Goal: Task Accomplishment & Management: Complete application form

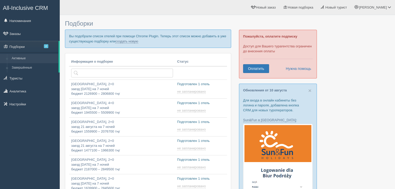
type input "[DATE] 18:15"
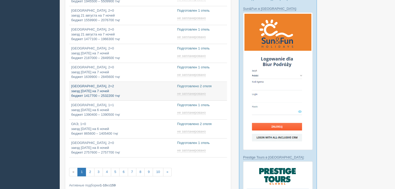
type input "[DATE] 20:15"
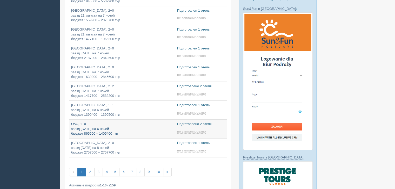
type input "[DATE] 19:55"
type input "2025-08-13 23:30"
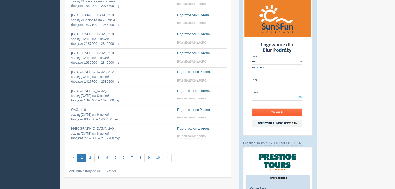
scroll to position [10, 0]
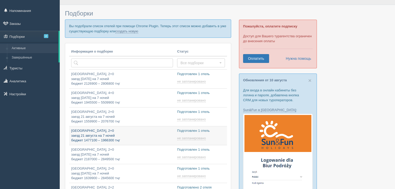
type input "2025-08-13 19:15"
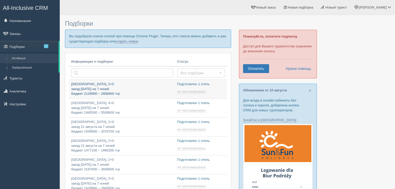
type input "2025-08-13 12:45"
click at [127, 41] on link "создать новую" at bounding box center [126, 41] width 23 height 4
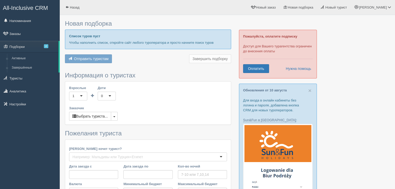
type input "7"
type input "1879800"
type input "2508200"
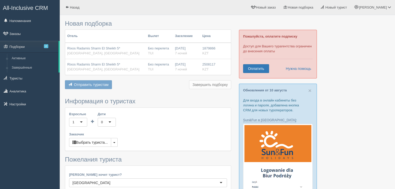
scroll to position [130, 0]
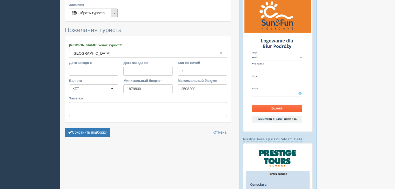
click at [114, 15] on button "button" at bounding box center [114, 13] width 7 height 9
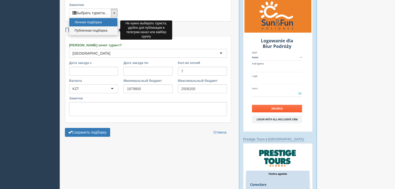
click at [98, 29] on link "Публичная подборка" at bounding box center [93, 30] width 48 height 9
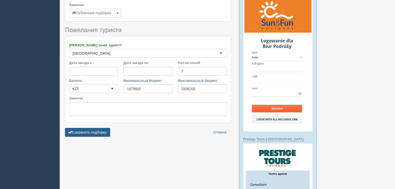
click at [98, 133] on button "Сохранить подборку" at bounding box center [87, 132] width 45 height 9
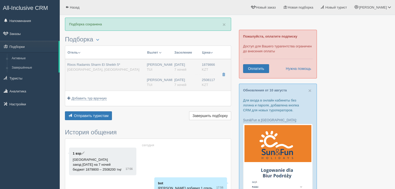
click at [128, 69] on div "Rixos Radamis Sharm El Sheikh 5* [GEOGRAPHIC_DATA], [GEOGRAPHIC_DATA]" at bounding box center [104, 68] width 75 height 10
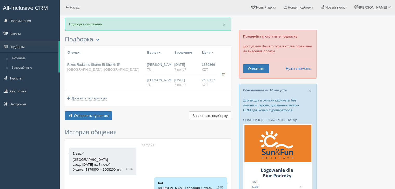
type input "Rixos Radamis Sharm El Sheikh 5*"
type input "[GEOGRAPHIC_DATA]"
type input "Шарм-эль-Шейх"
type input "1879866.00"
type input "Нурсултан Назарбаев NQZ"
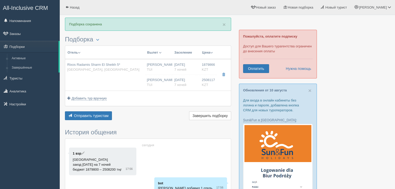
type input "Шарм-эль-Шейх SSH"
type input "08:50"
type input "13:30"
type input "Air Astana"
type input "14:30"
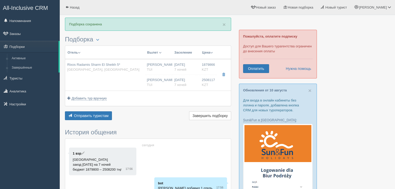
type input "22:40"
type input "7"
type input "JUNIOR SUITE BLUE PLANET"
type input "Ultra All Inclusive"
type input "TUI"
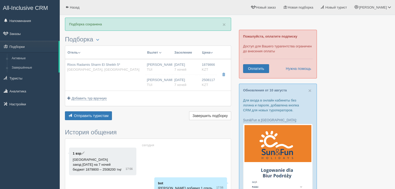
type input "[URL][DOMAIN_NAME]"
type input "2508117.00"
type input "[PERSON_NAME]"
type input "Шарм-эль-Шейх SSH"
type input "08:50"
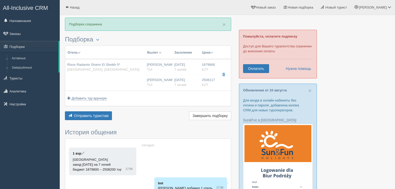
type input "13:30"
type input "Air Astana"
type input "14:30"
type input "22:40"
type input "7"
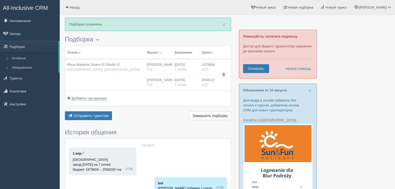
type input "JUNIOR SUITE BLUE PLANET"
type input "Ultra All Inclusive"
type input "TUI"
type input "[URL][DOMAIN_NAME]"
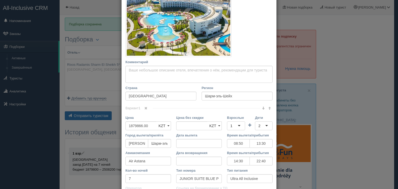
scroll to position [249, 0]
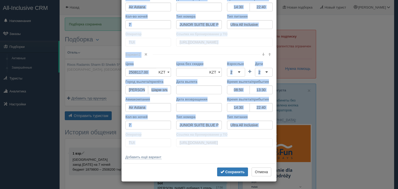
drag, startPoint x: 122, startPoint y: 28, endPoint x: 221, endPoint y: 152, distance: 158.5
copy div "Loremips dolor Sitame co adipi eli seddoei Temp incid (utlabo et dolorema) Al e…"
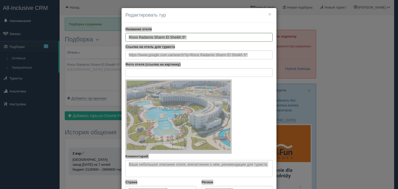
scroll to position [249, 0]
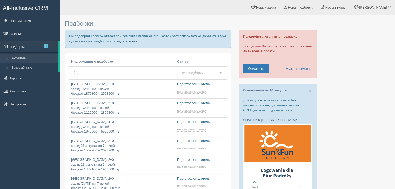
click at [134, 42] on link "создать новую" at bounding box center [126, 41] width 23 height 4
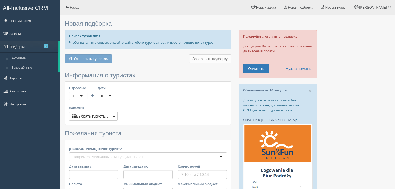
type input "7"
type input "2004700"
type input "2007500"
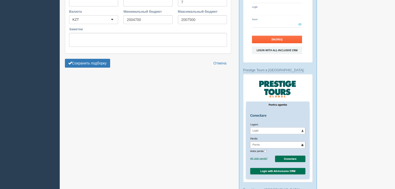
scroll to position [112, 0]
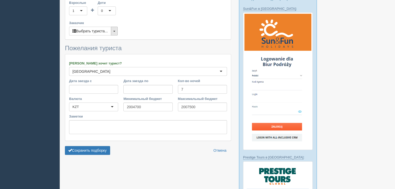
click at [114, 32] on button "button" at bounding box center [114, 31] width 7 height 9
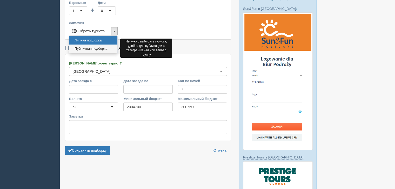
click at [95, 50] on link "Публичная подборка" at bounding box center [93, 49] width 48 height 9
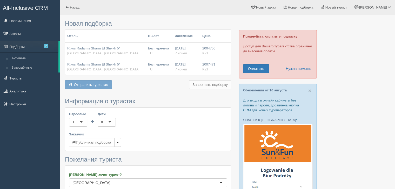
scroll to position [259, 0]
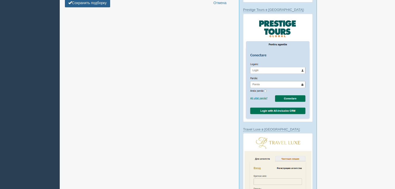
click at [89, 5] on button "Сохранить подборку" at bounding box center [87, 2] width 45 height 9
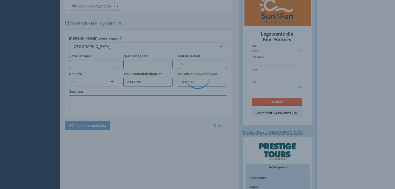
scroll to position [130, 0]
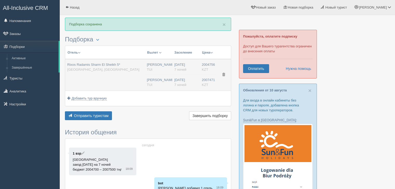
click at [106, 64] on span "Rixos Radamis Sharm El Sheikh 5*" at bounding box center [93, 65] width 53 height 4
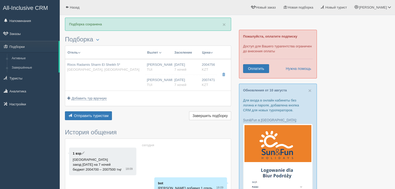
type input "Rixos Radamis Sharm El Sheikh 5*"
type input "[GEOGRAPHIC_DATA]"
type input "Шарм-эль-Шейх"
type input "2004756.00"
type input "[PERSON_NAME]"
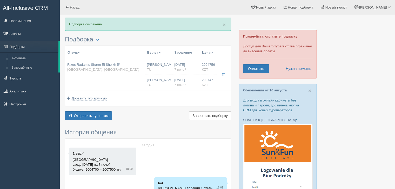
type input "Шарм-эль-Шейх SSH"
type input "08:50"
type input "13:30"
type input "Air Astana"
type input "14:30"
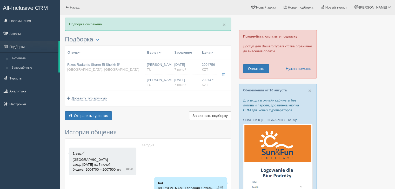
type input "22:40"
type input "7"
type input "SUPERIOR ROOM BLUE PLANET"
type input "Ultra All Inclusive"
type input "TUI"
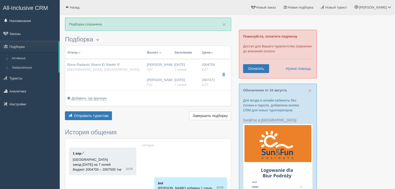
type input "[URL][DOMAIN_NAME]"
type input "2007471.00"
type input "[PERSON_NAME]"
type input "Шарм-эль-Шейх SSH"
type input "08:50"
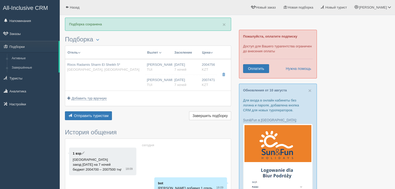
type input "13:30"
type input "Air Astana"
type input "14:30"
type input "22:40"
type input "7"
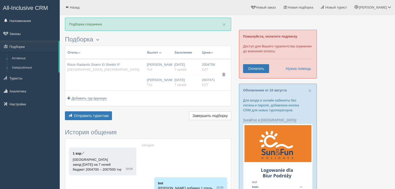
type input "SUPERIOR ROOM BLUE PLANET"
type input "Ultra All Inclusive"
type input "TUI"
type input "[URL][DOMAIN_NAME]"
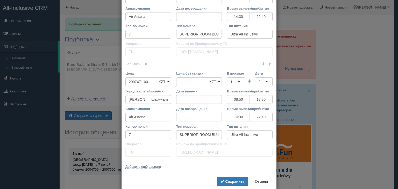
scroll to position [249, 0]
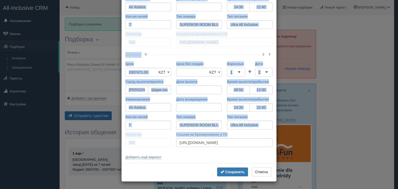
drag, startPoint x: 125, startPoint y: 26, endPoint x: 236, endPoint y: 132, distance: 153.6
copy div "Loremips dolor Sitame co adipi eli seddoei Temp incid (utlabo et dolorema) Al e…"
